Goal: Information Seeking & Learning: Learn about a topic

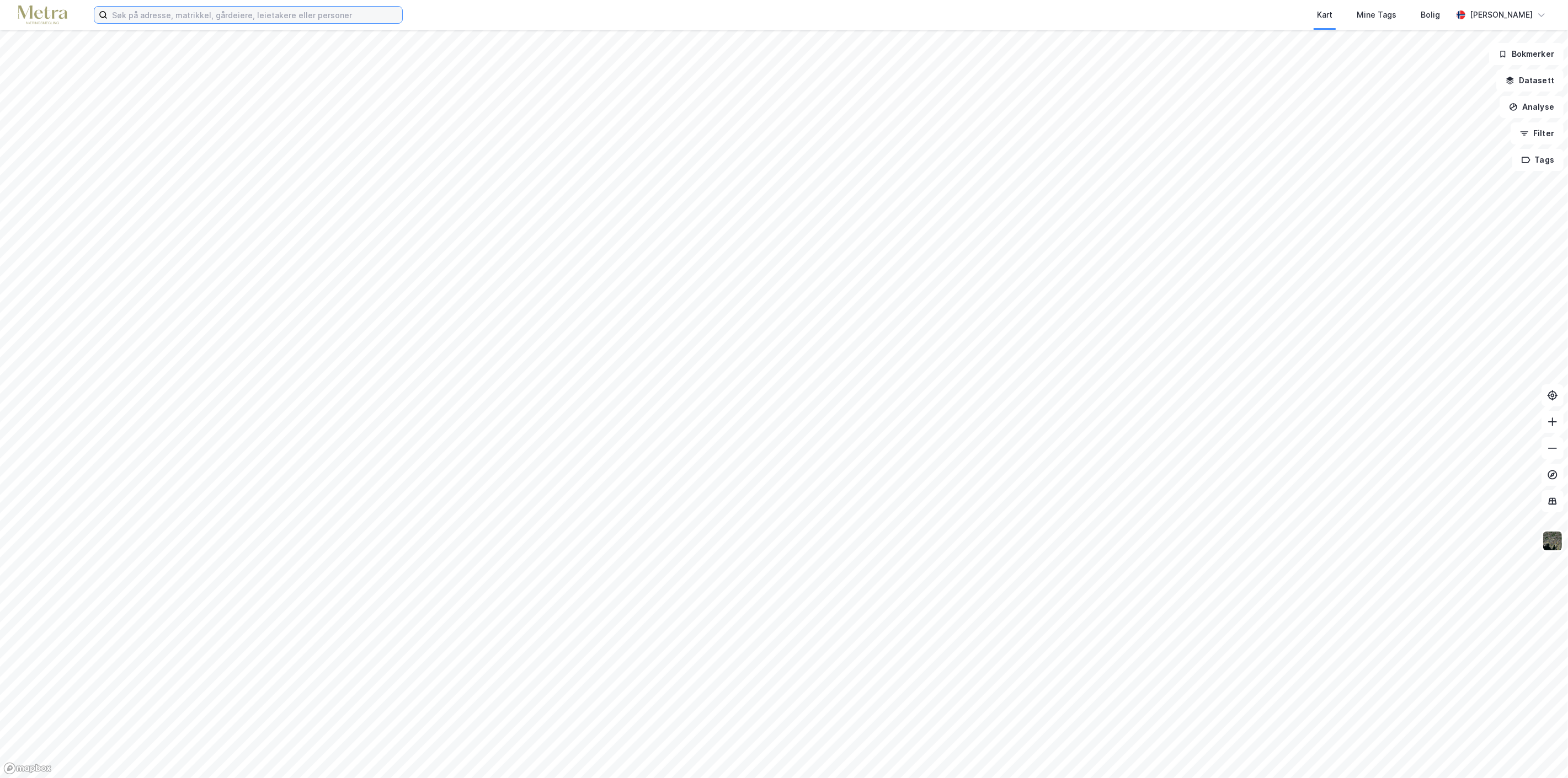
click at [327, 7] on input at bounding box center [255, 14] width 295 height 17
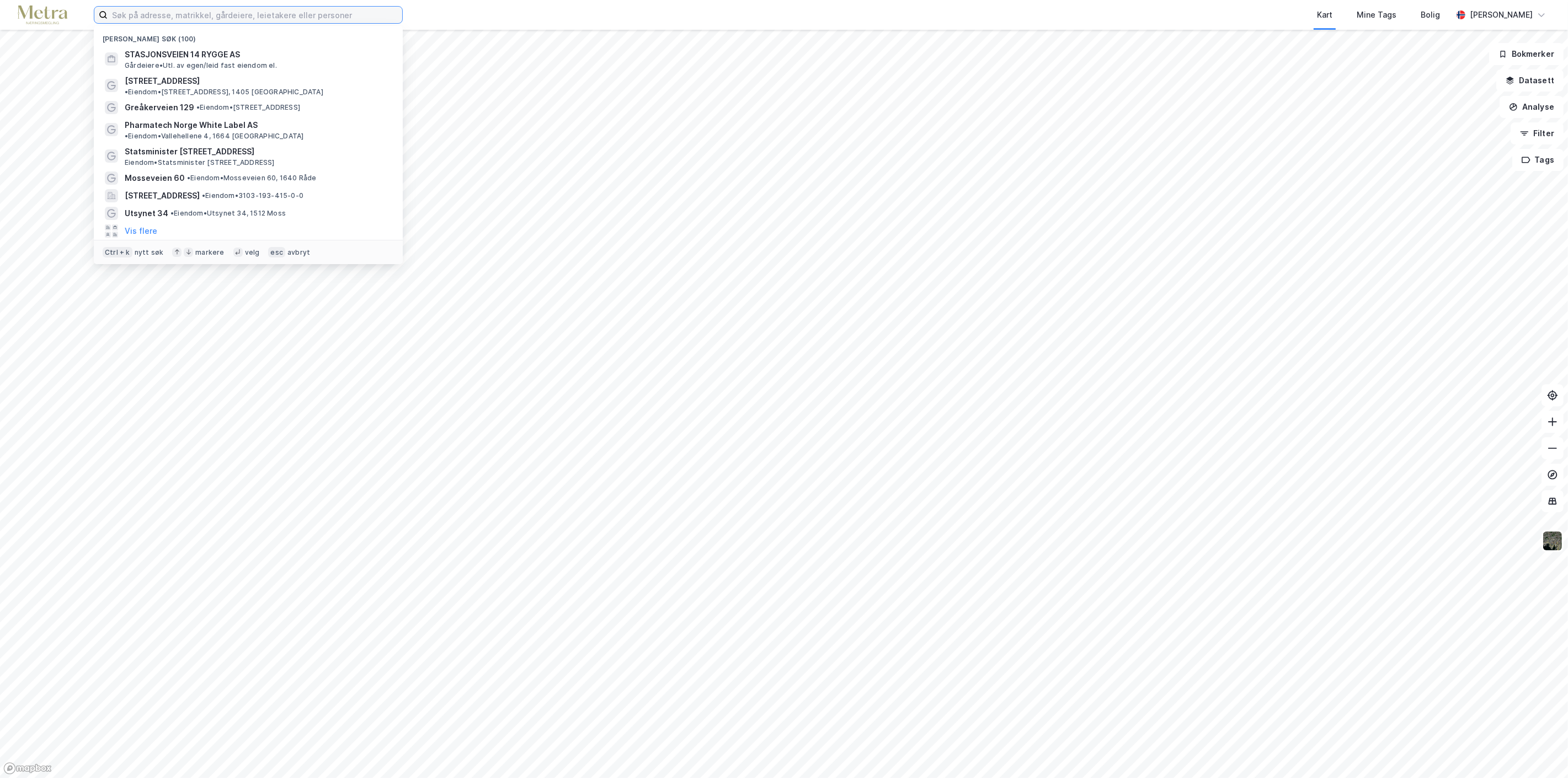
paste input "BT EIENDOM AS"
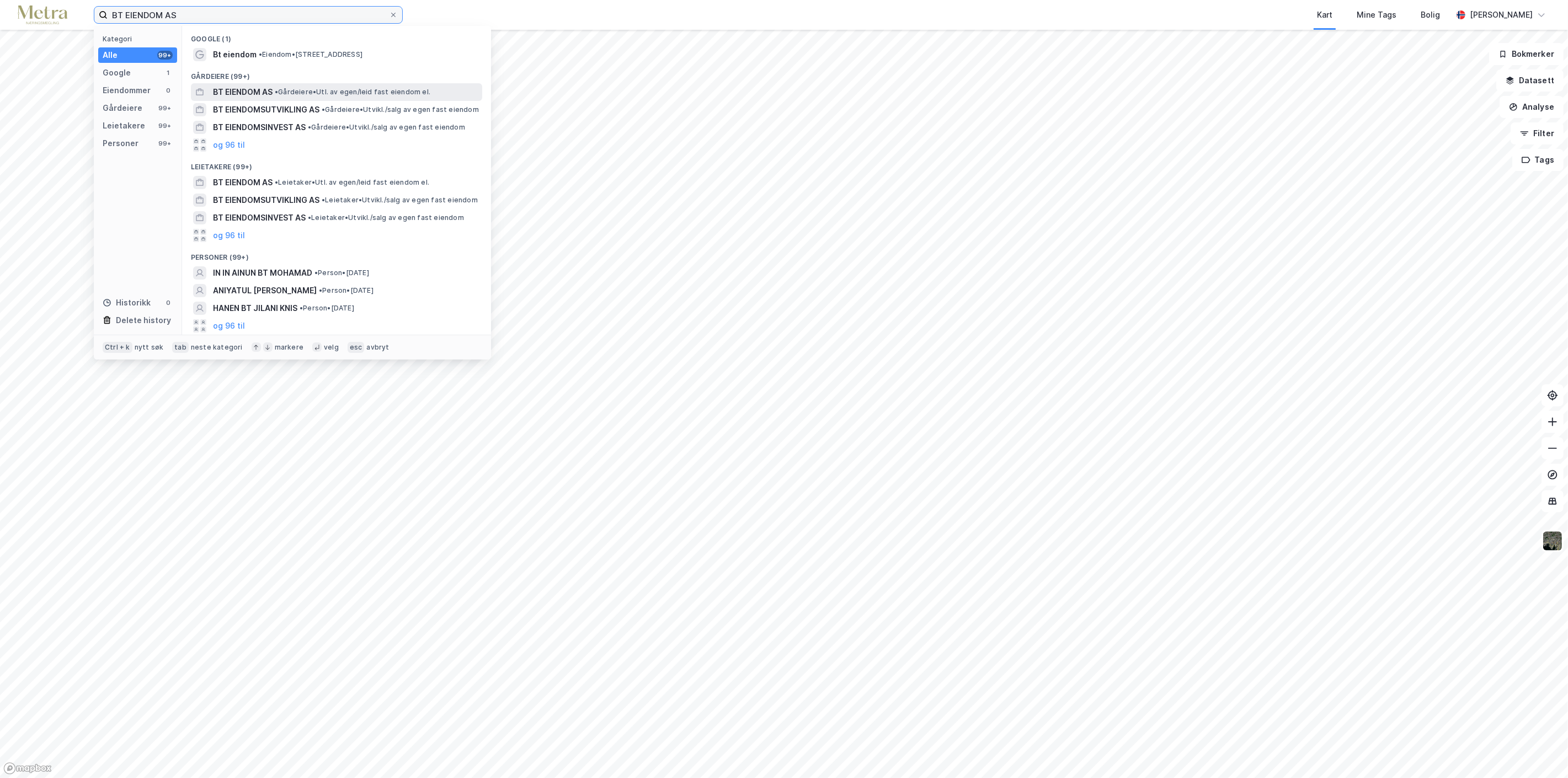
type input "BT EIENDOM AS"
click at [263, 90] on span "BT EIENDOM AS" at bounding box center [242, 92] width 60 height 13
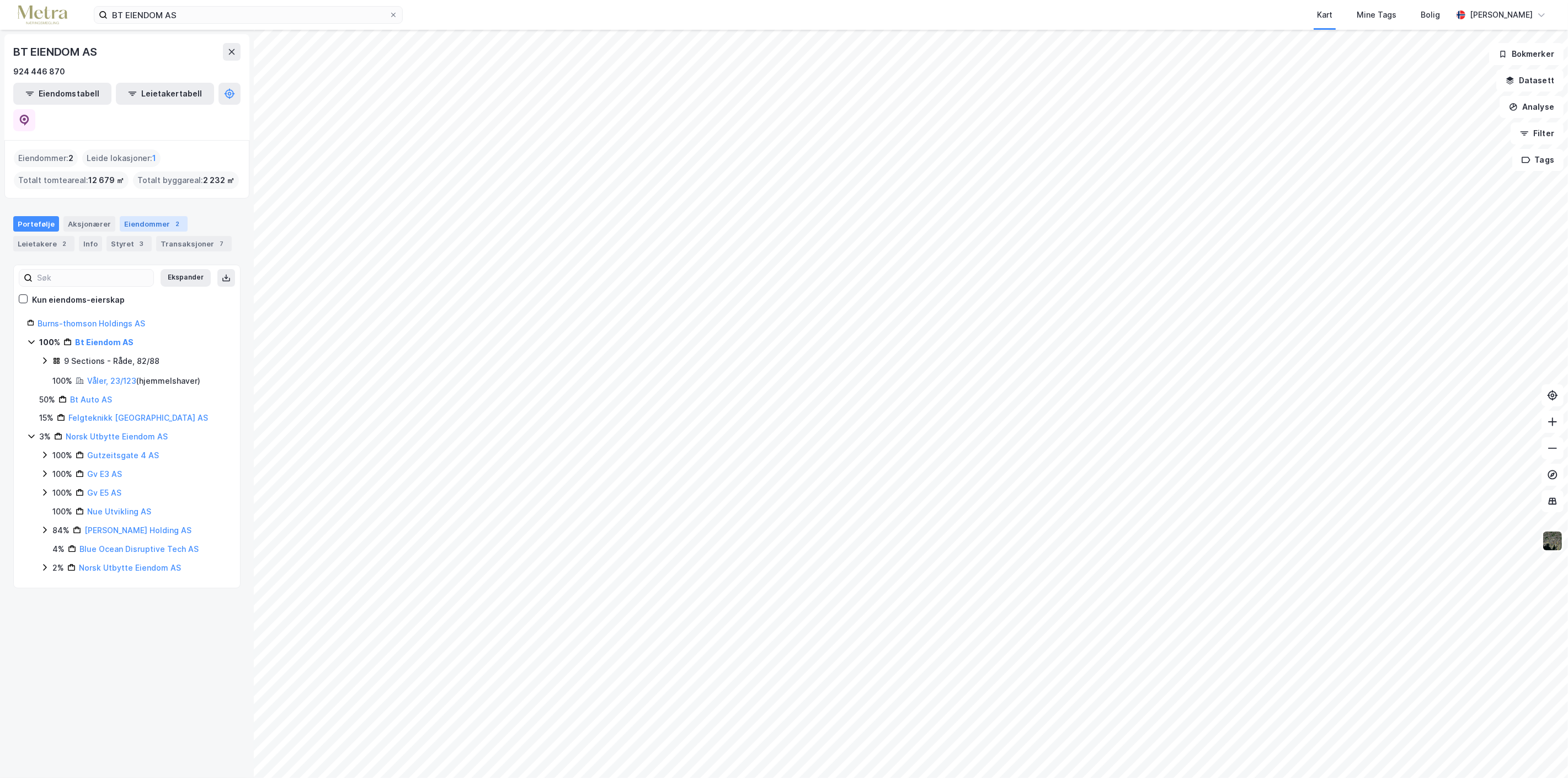
click at [150, 216] on div "Eiendommer 2" at bounding box center [154, 223] width 68 height 15
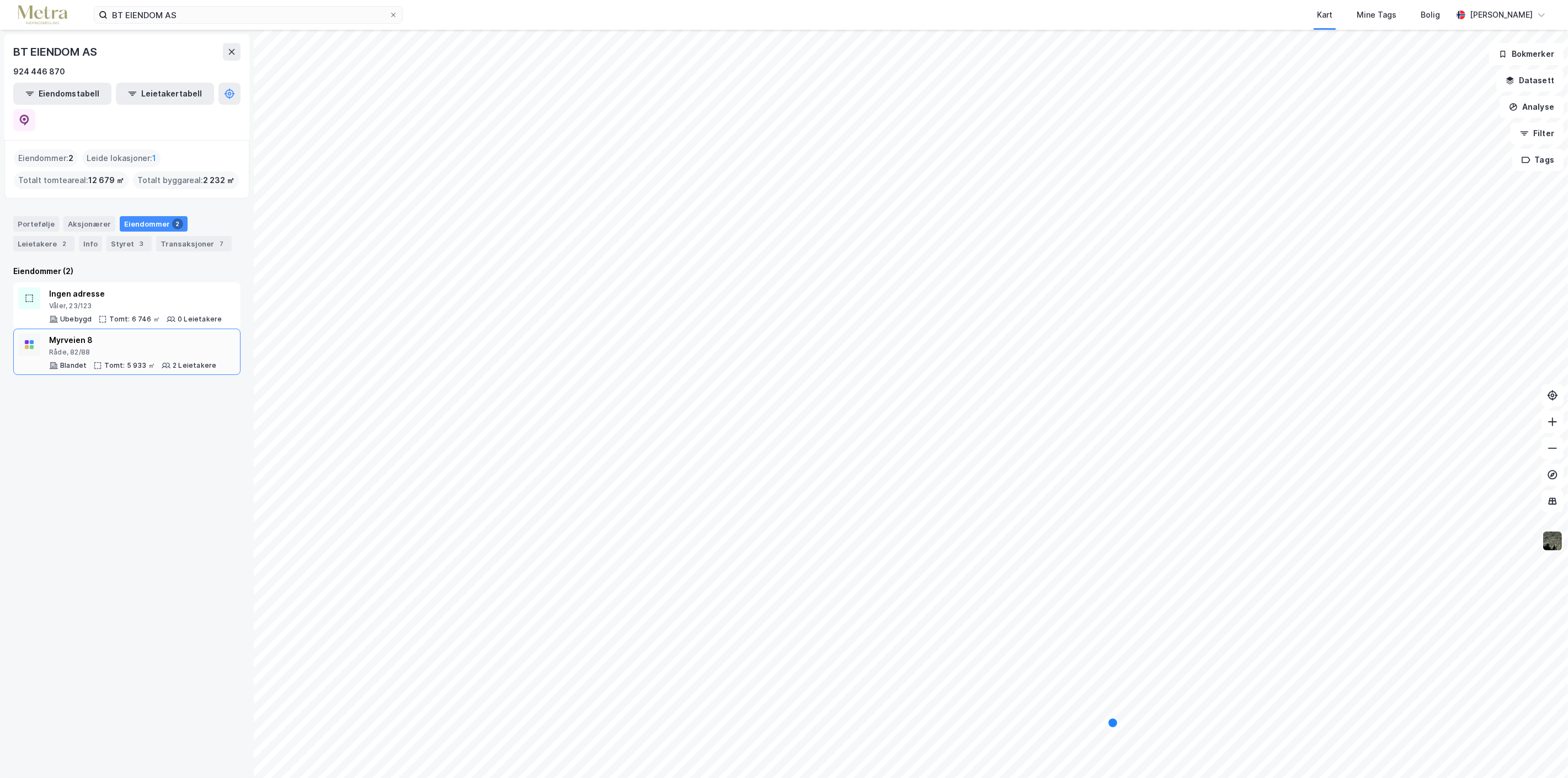
click at [80, 334] on div "Myrveien 8 Råde, 82/88 Blandet Tomt: 5 933 ㎡ 2 Leietakere" at bounding box center [132, 352] width 167 height 37
